Goal: Information Seeking & Learning: Learn about a topic

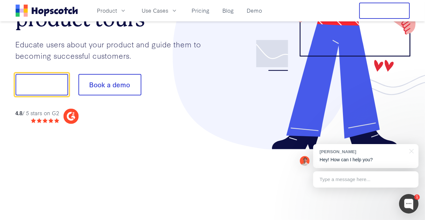
scroll to position [102, 0]
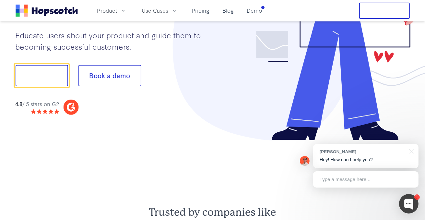
click at [78, 106] on icon at bounding box center [70, 107] width 15 height 15
drag, startPoint x: 71, startPoint y: 107, endPoint x: 66, endPoint y: 111, distance: 6.7
click at [71, 107] on icon at bounding box center [70, 107] width 15 height 15
click at [53, 114] on div "4.8 / 5 stars on G2" at bounding box center [47, 107] width 63 height 16
click at [36, 107] on div "4.8 / 5 stars on G2" at bounding box center [38, 104] width 44 height 8
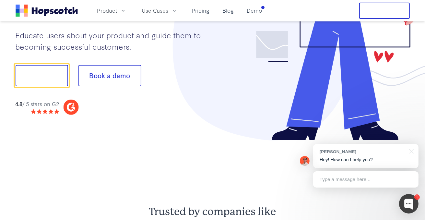
click at [25, 103] on div "4.8 / 5 stars on G2" at bounding box center [38, 104] width 44 height 8
click at [75, 106] on icon at bounding box center [73, 106] width 4 height 7
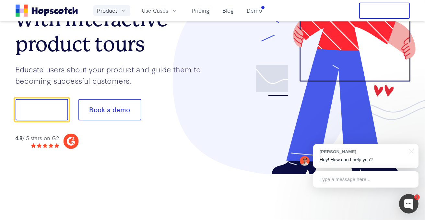
click at [115, 14] on span "Product" at bounding box center [107, 10] width 20 height 8
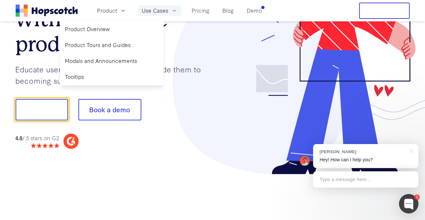
click at [169, 8] on button "Use Cases" at bounding box center [159, 10] width 43 height 11
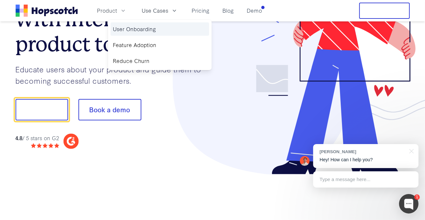
click at [137, 33] on link "User Onboarding" at bounding box center [160, 28] width 99 height 13
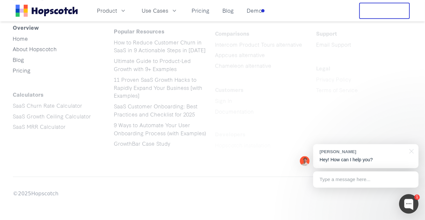
scroll to position [1841, 0]
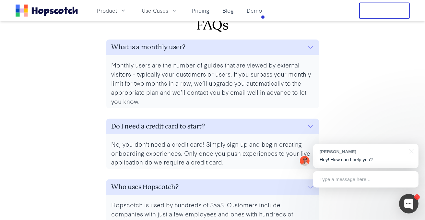
scroll to position [2766, 0]
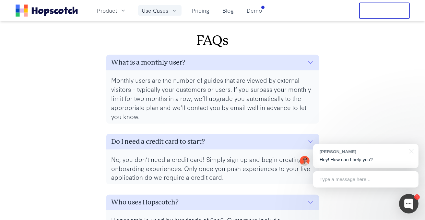
click at [156, 10] on span "Use Cases" at bounding box center [155, 10] width 27 height 8
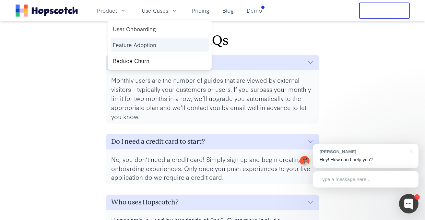
click at [149, 43] on link "Feature Adoption" at bounding box center [160, 44] width 99 height 13
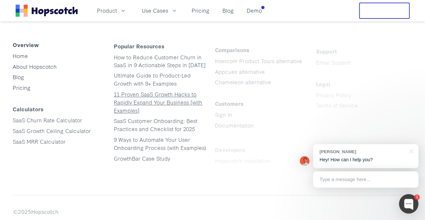
scroll to position [1882, 0]
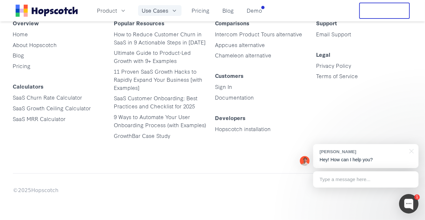
click at [164, 7] on span "Use Cases" at bounding box center [155, 10] width 27 height 8
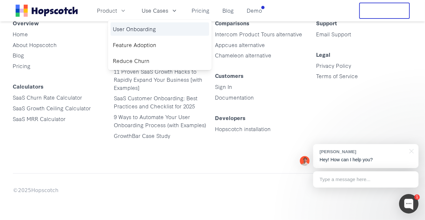
click at [139, 30] on link "User Onboarding" at bounding box center [160, 28] width 99 height 13
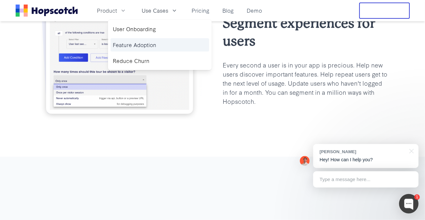
scroll to position [582, 0]
